Goal: Task Accomplishment & Management: Use online tool/utility

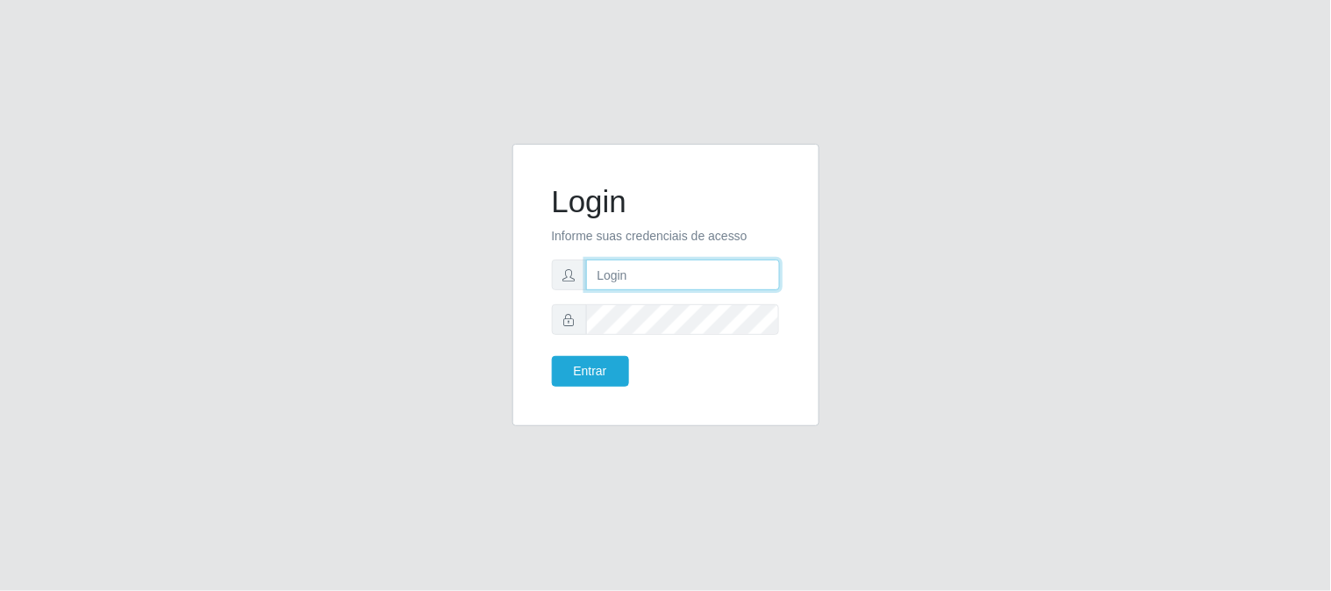
click at [706, 274] on input "text" at bounding box center [683, 275] width 194 height 31
type input "[EMAIL_ADDRESS][DOMAIN_NAME]"
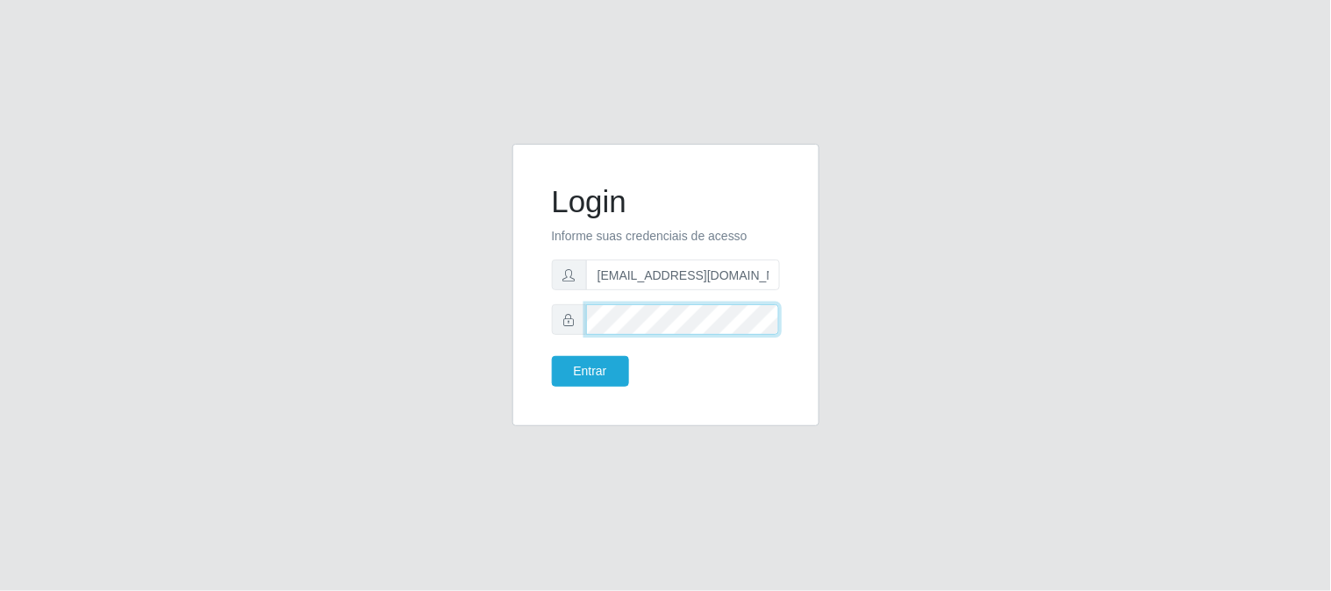
click at [552, 356] on button "Entrar" at bounding box center [590, 371] width 77 height 31
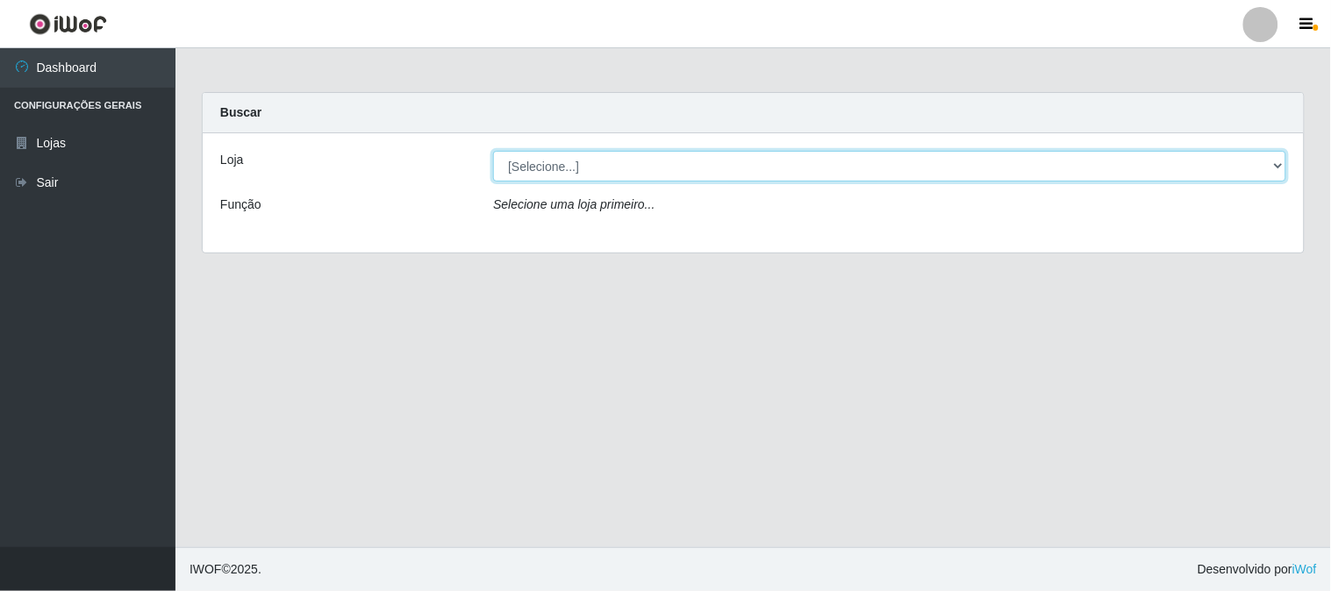
click at [685, 177] on select "[Selecione...] Queiroz Atacadão - [GEOGRAPHIC_DATA]" at bounding box center [889, 166] width 793 height 31
select select "464"
click at [493, 151] on select "[Selecione...] Queiroz Atacadão - [GEOGRAPHIC_DATA]" at bounding box center [889, 166] width 793 height 31
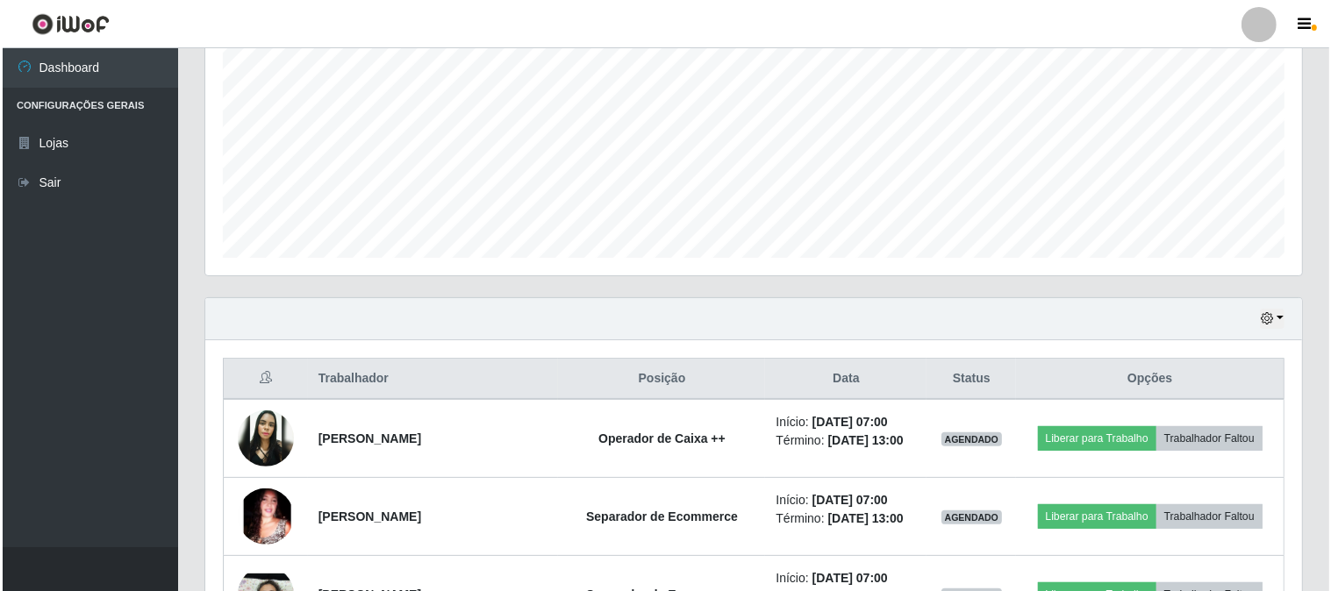
scroll to position [487, 0]
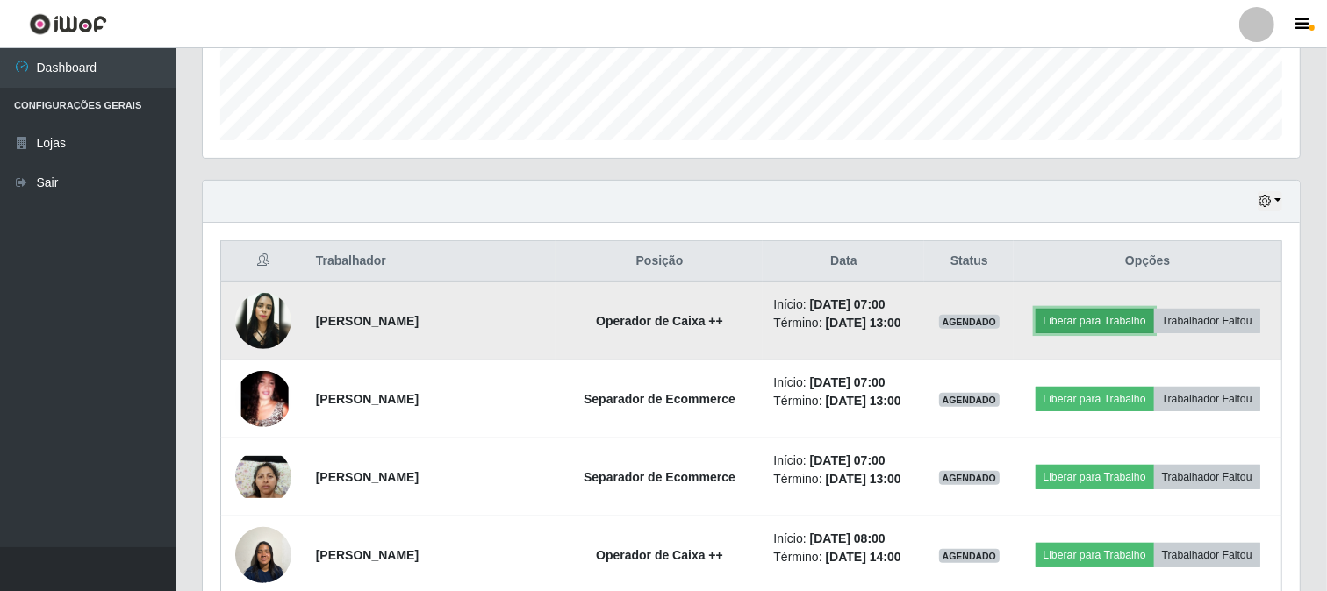
click at [1106, 316] on button "Liberar para Trabalho" at bounding box center [1094, 321] width 118 height 25
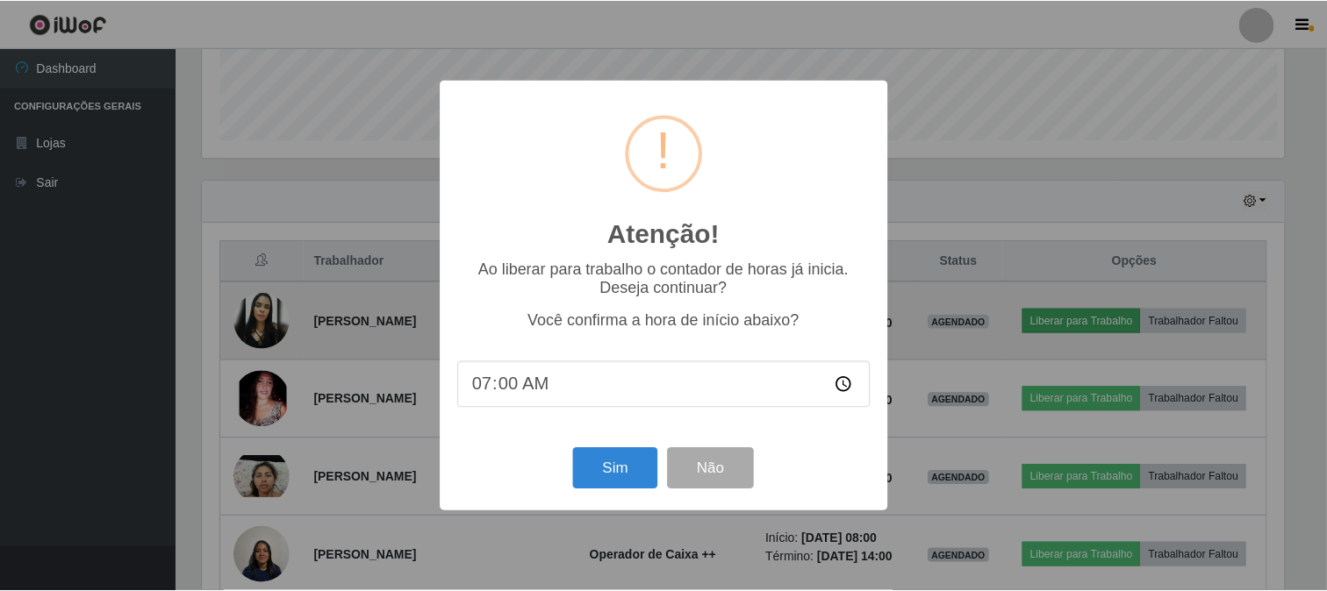
scroll to position [363, 1085]
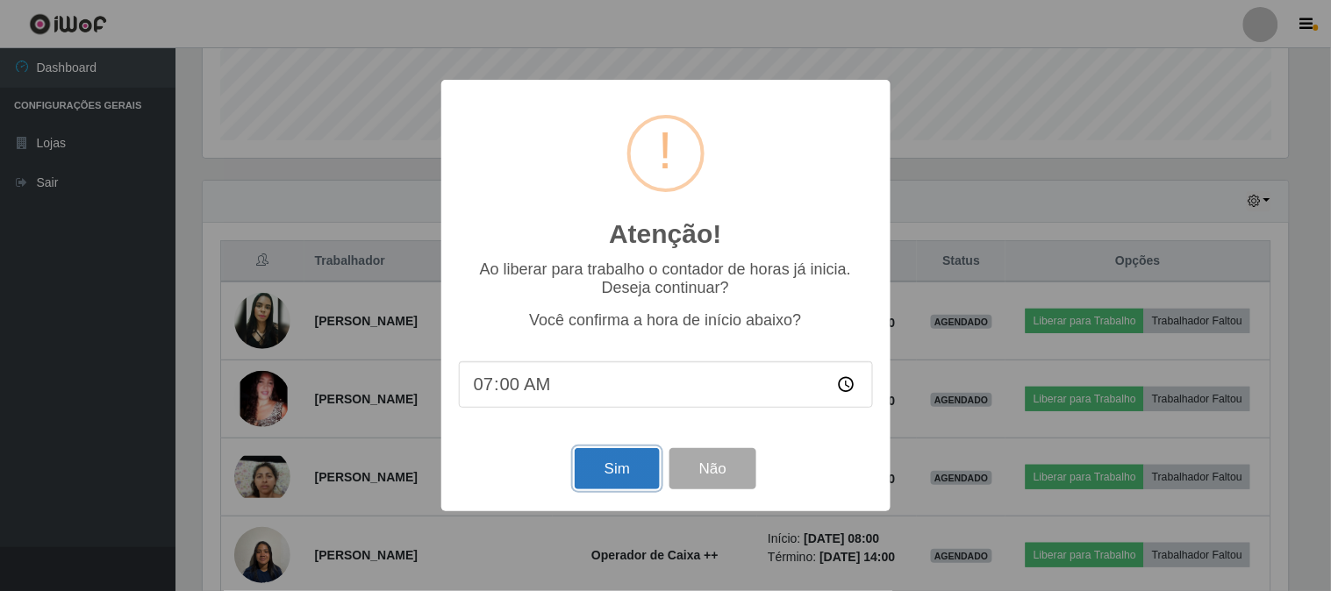
click at [641, 474] on button "Sim" at bounding box center [617, 468] width 85 height 41
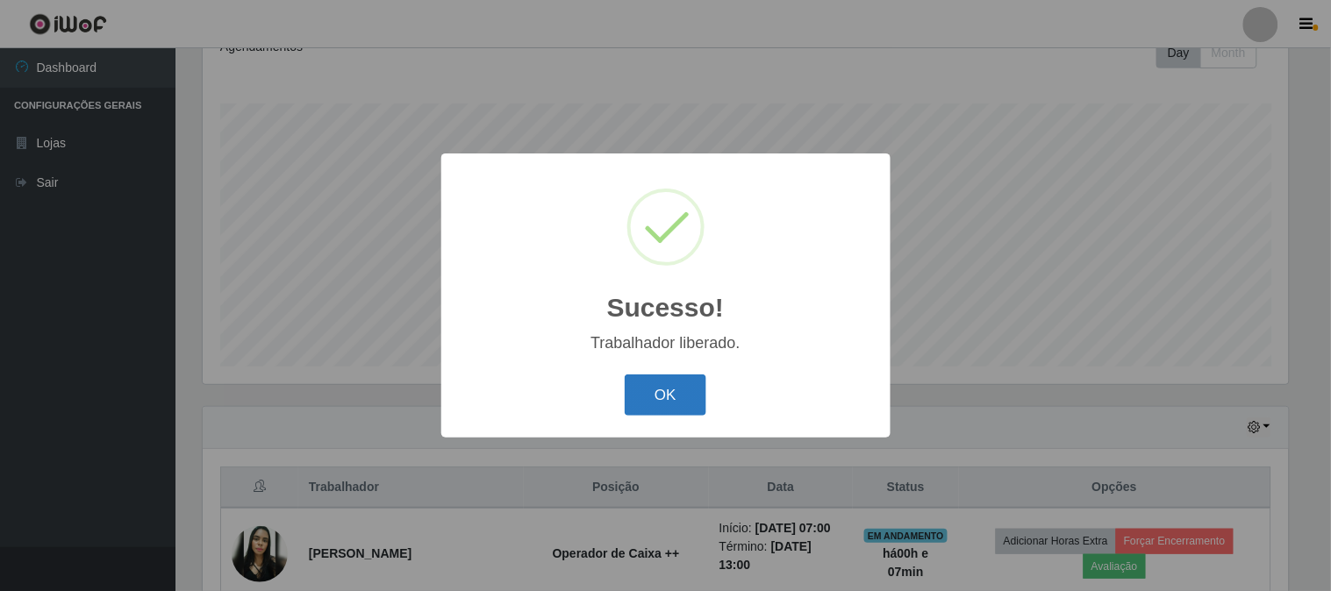
click at [678, 404] on button "OK" at bounding box center [666, 395] width 82 height 41
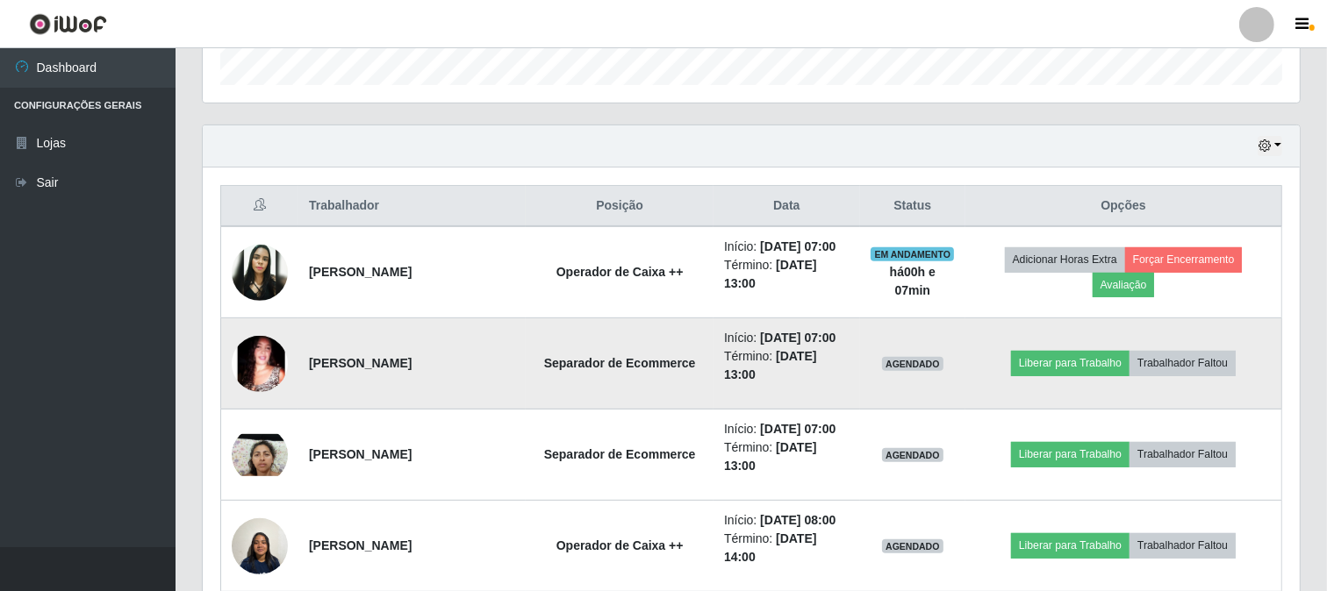
scroll to position [554, 0]
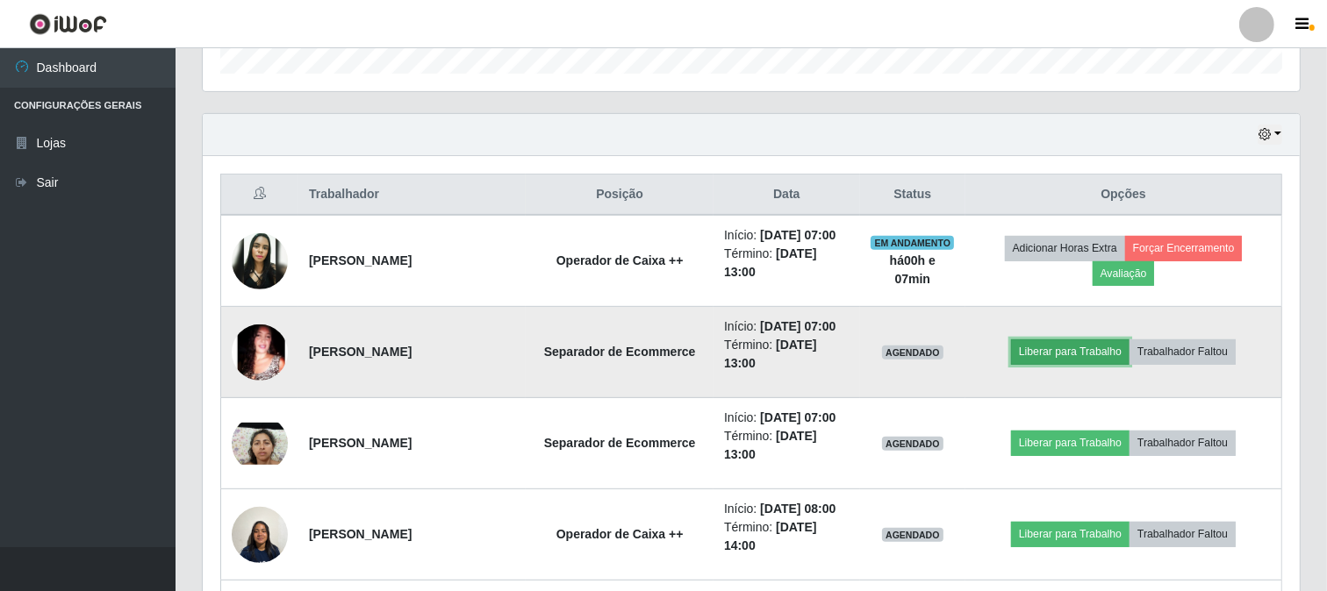
click at [1078, 355] on button "Liberar para Trabalho" at bounding box center [1070, 352] width 118 height 25
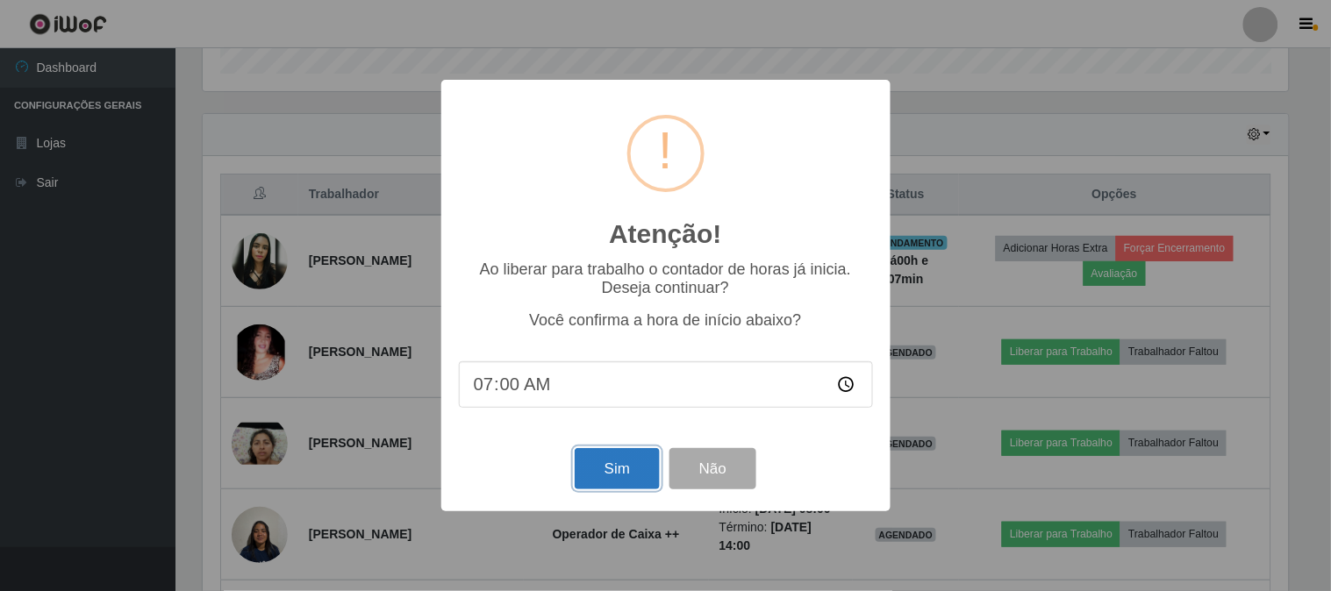
click at [627, 462] on button "Sim" at bounding box center [617, 468] width 85 height 41
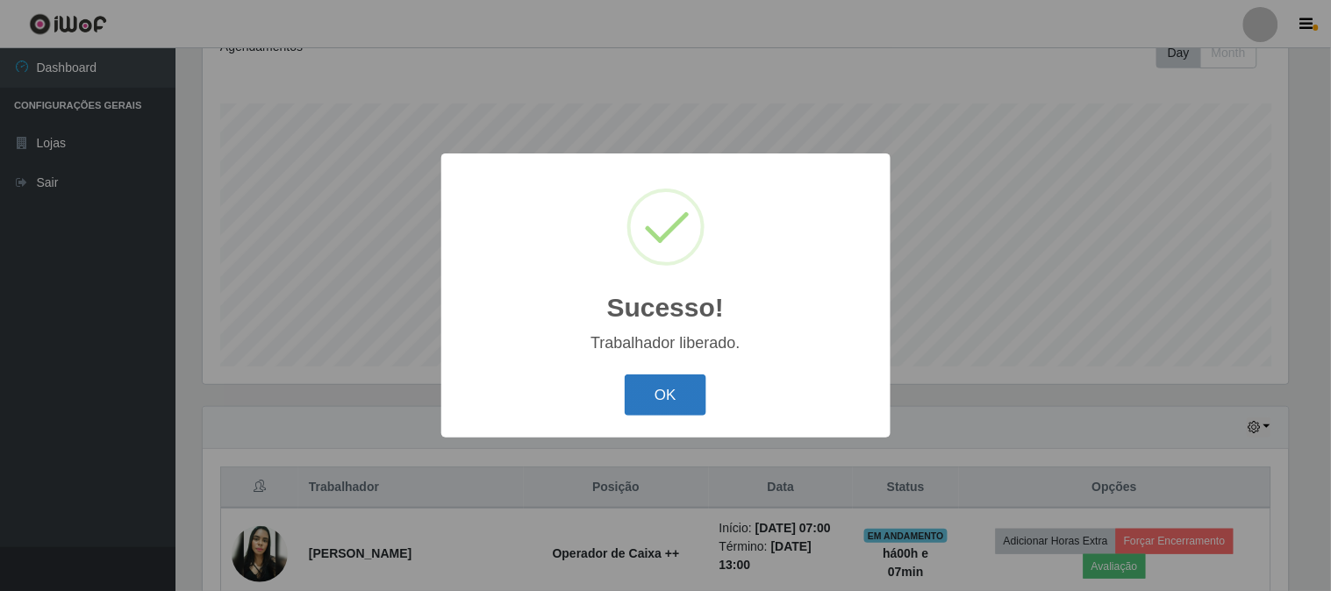
click at [698, 407] on button "OK" at bounding box center [666, 395] width 82 height 41
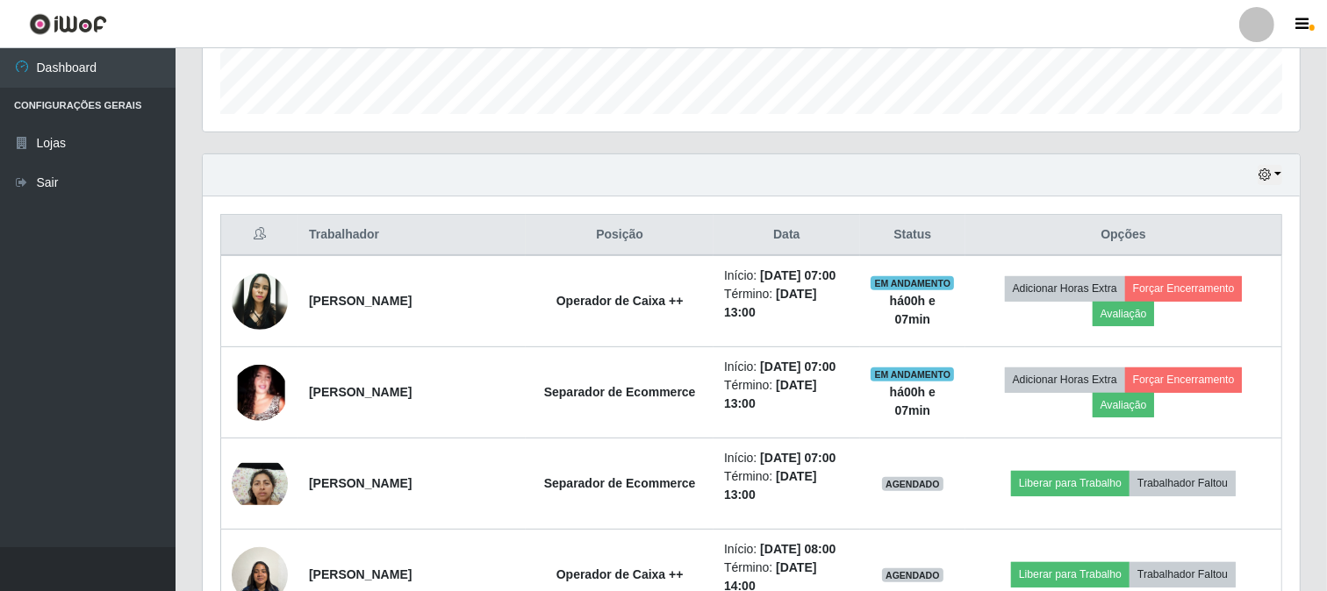
scroll to position [554, 0]
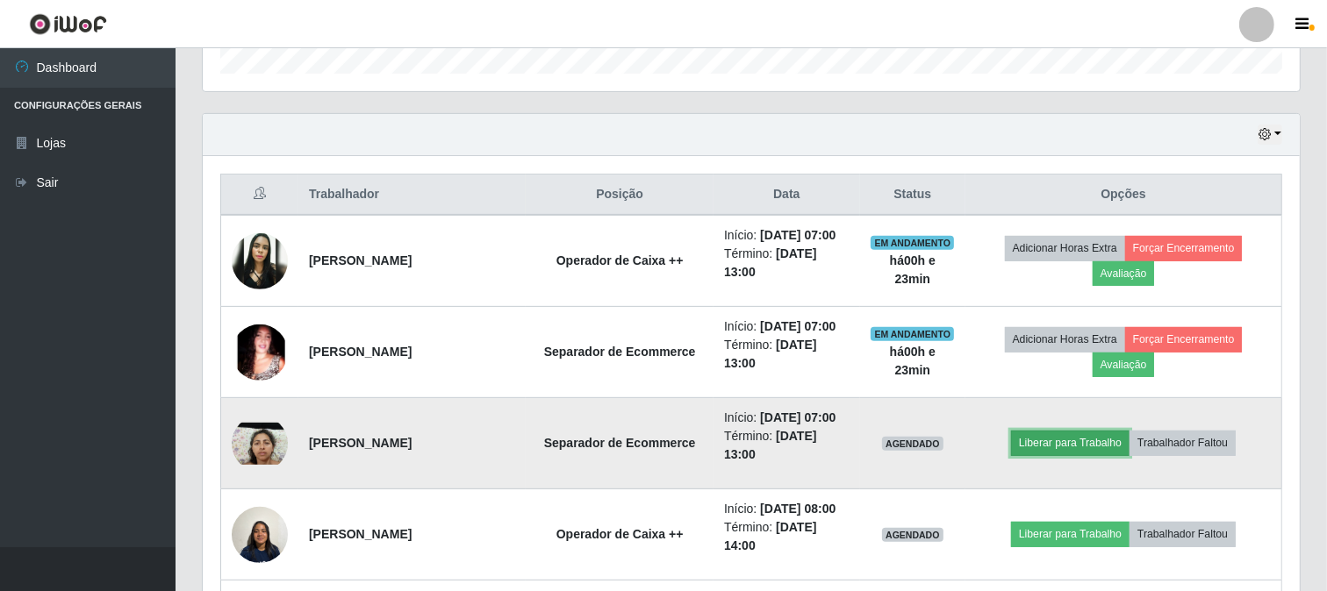
click at [1121, 442] on button "Liberar para Trabalho" at bounding box center [1070, 443] width 118 height 25
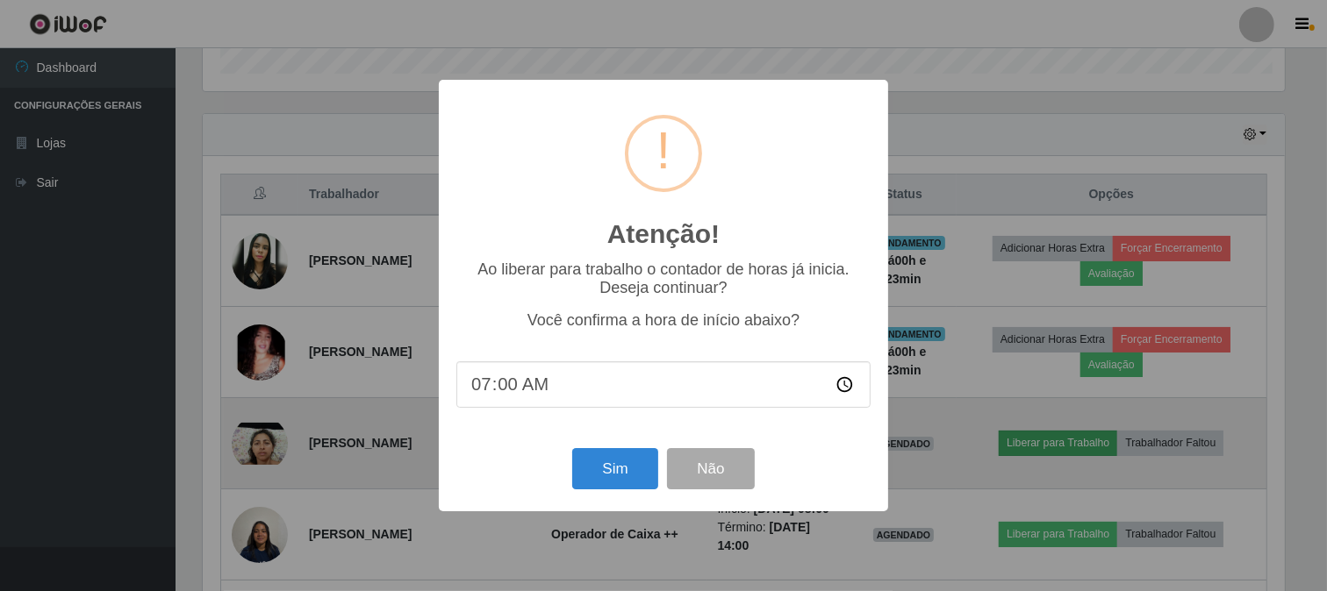
scroll to position [363, 1085]
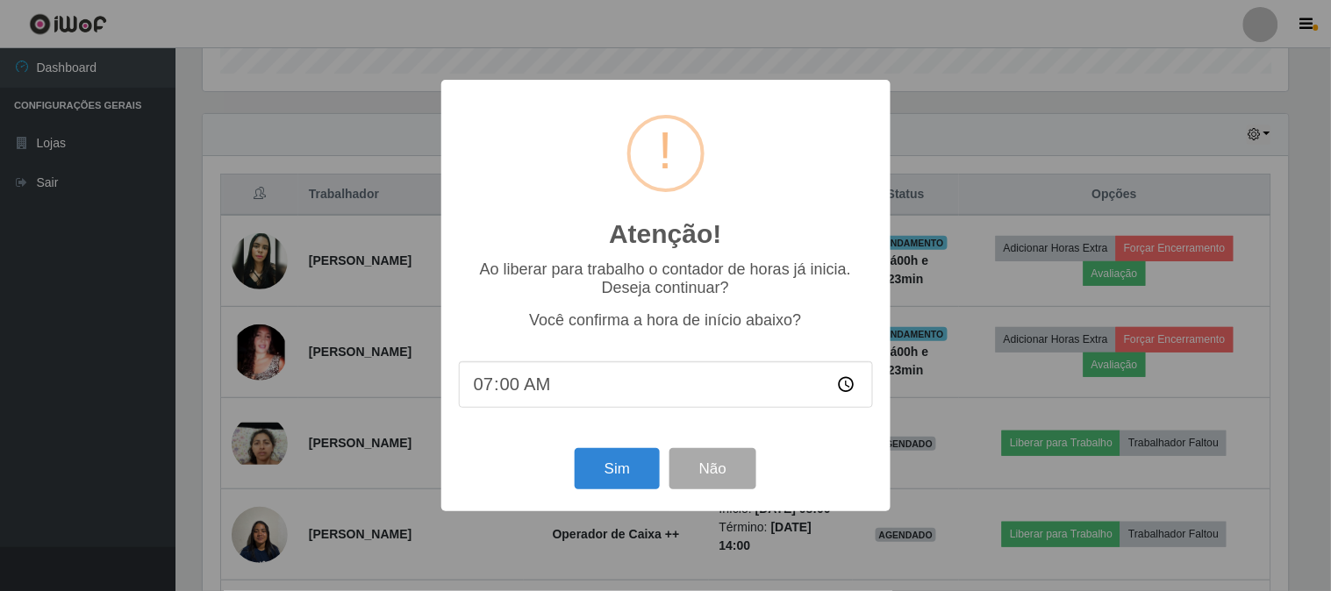
click at [516, 386] on input "07:00" at bounding box center [666, 385] width 414 height 47
type input "07:23"
click at [623, 480] on button "Sim" at bounding box center [617, 468] width 85 height 41
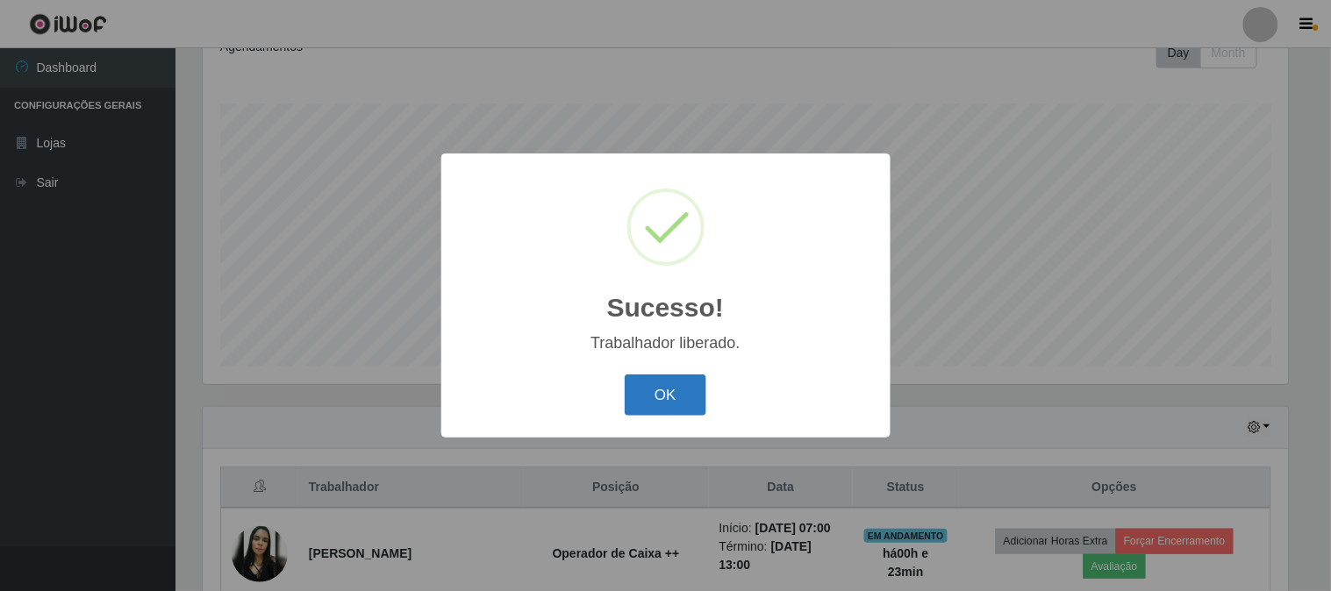
click at [698, 399] on button "OK" at bounding box center [666, 395] width 82 height 41
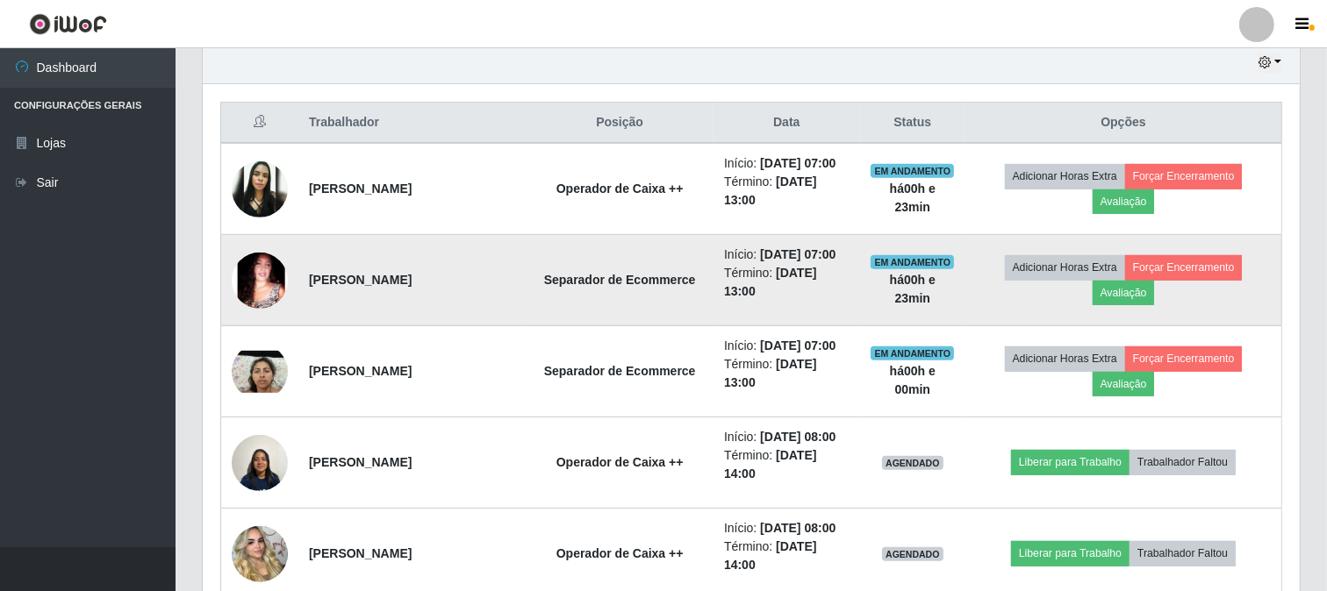
scroll to position [651, 0]
